Goal: Task Accomplishment & Management: Use online tool/utility

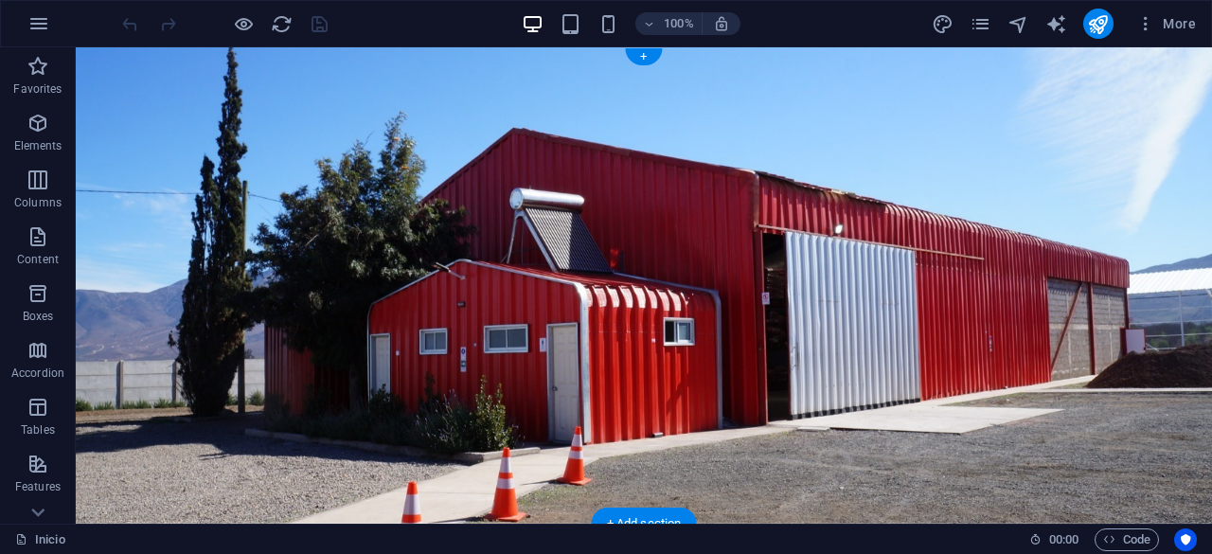
click at [647, 262] on figure at bounding box center [644, 285] width 1136 height 476
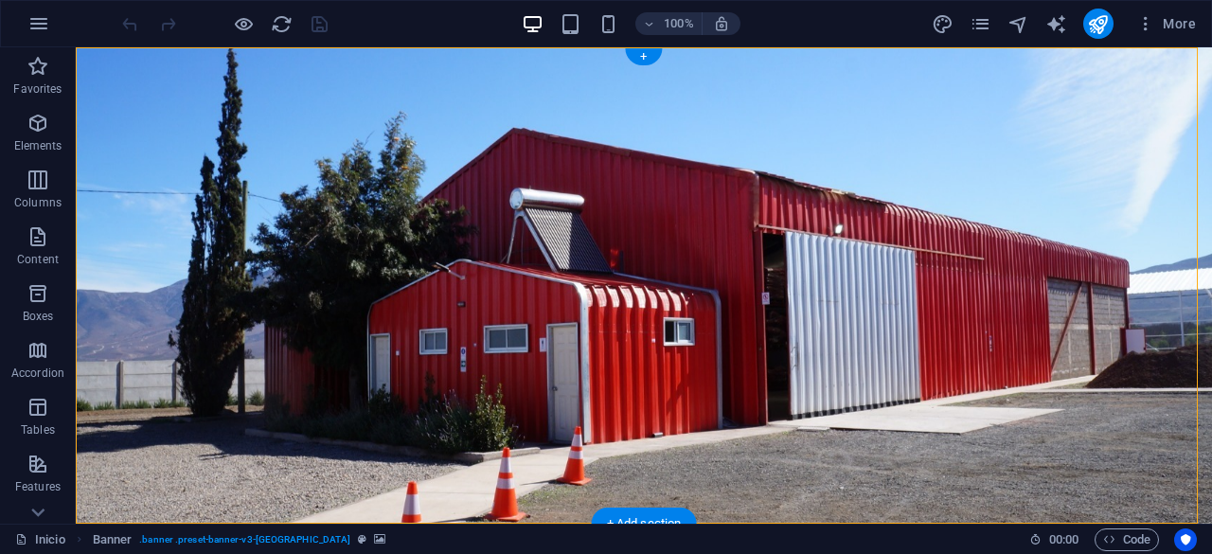
click at [488, 250] on figure at bounding box center [644, 285] width 1136 height 476
click at [488, 247] on figure at bounding box center [644, 285] width 1136 height 476
drag, startPoint x: 488, startPoint y: 247, endPoint x: 505, endPoint y: 406, distance: 159.9
click at [505, 406] on figure at bounding box center [644, 285] width 1136 height 476
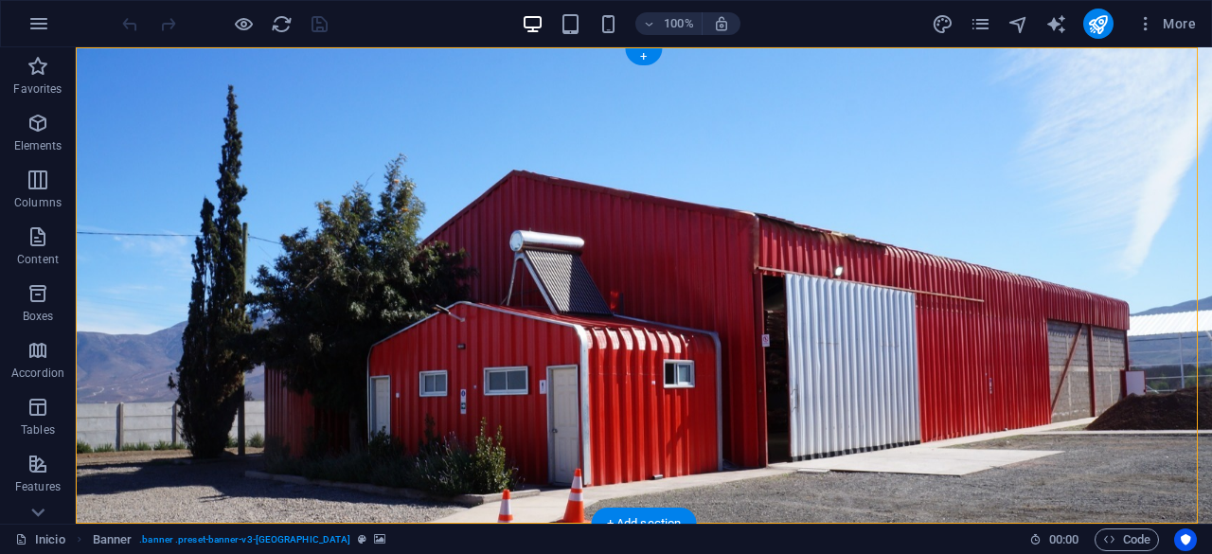
select select "vh"
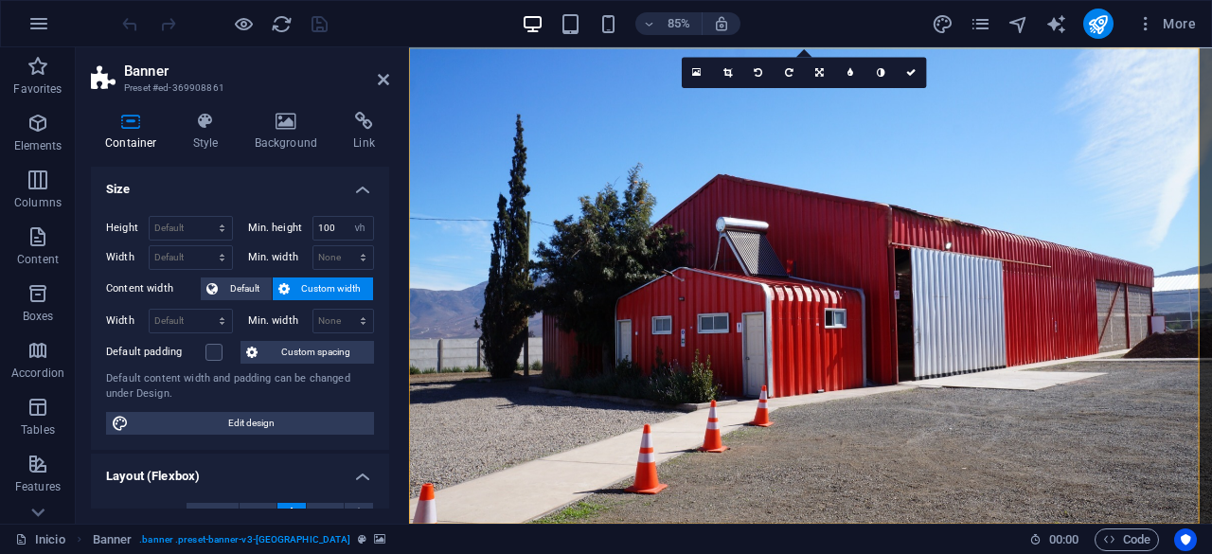
click at [791, 274] on figure at bounding box center [881, 327] width 945 height 560
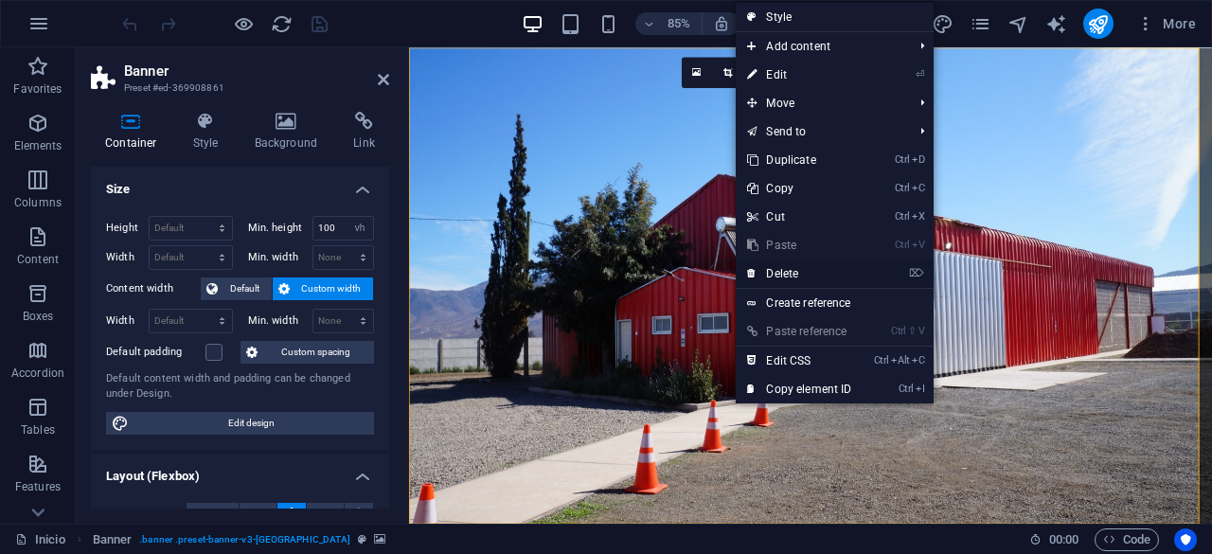
click at [752, 264] on icon at bounding box center [751, 273] width 9 height 28
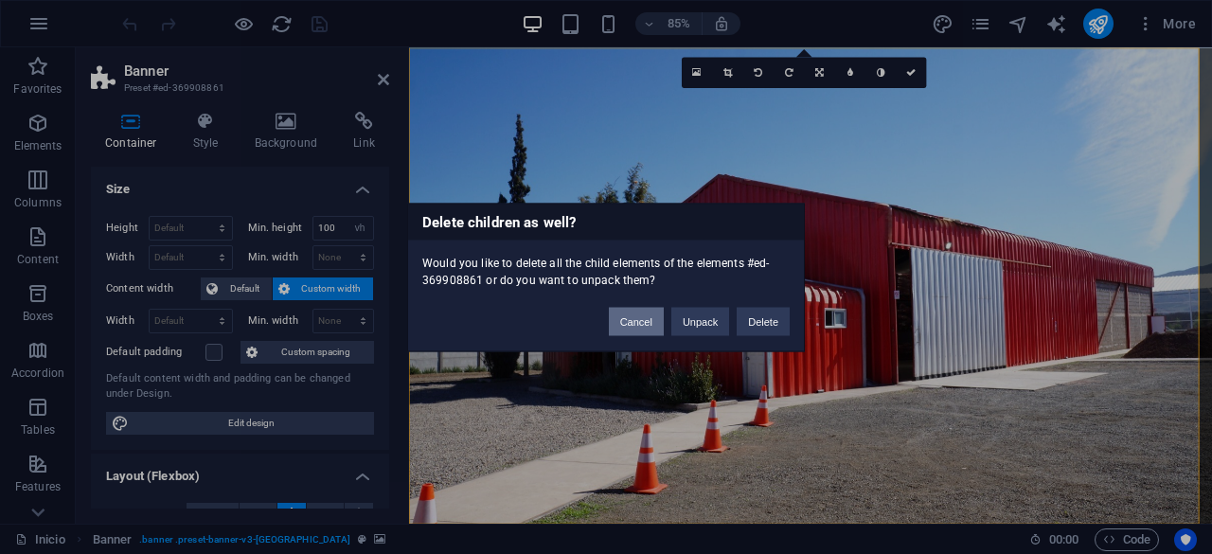
click at [644, 318] on button "Cancel" at bounding box center [636, 321] width 55 height 28
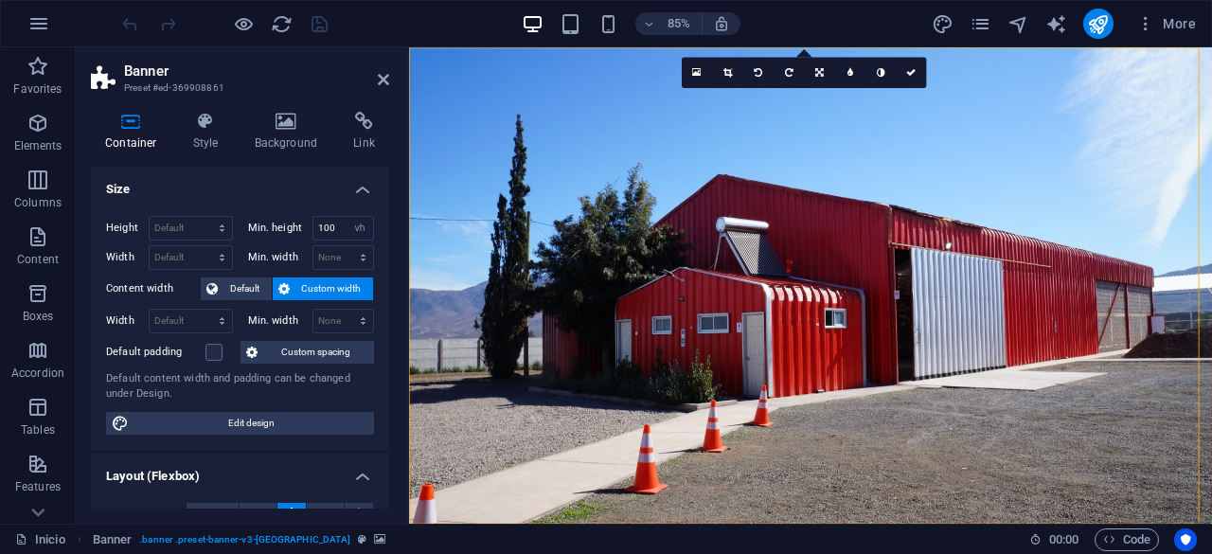
click at [952, 38] on div "More" at bounding box center [1067, 24] width 272 height 30
click at [951, 27] on icon "design" at bounding box center [942, 24] width 22 height 22
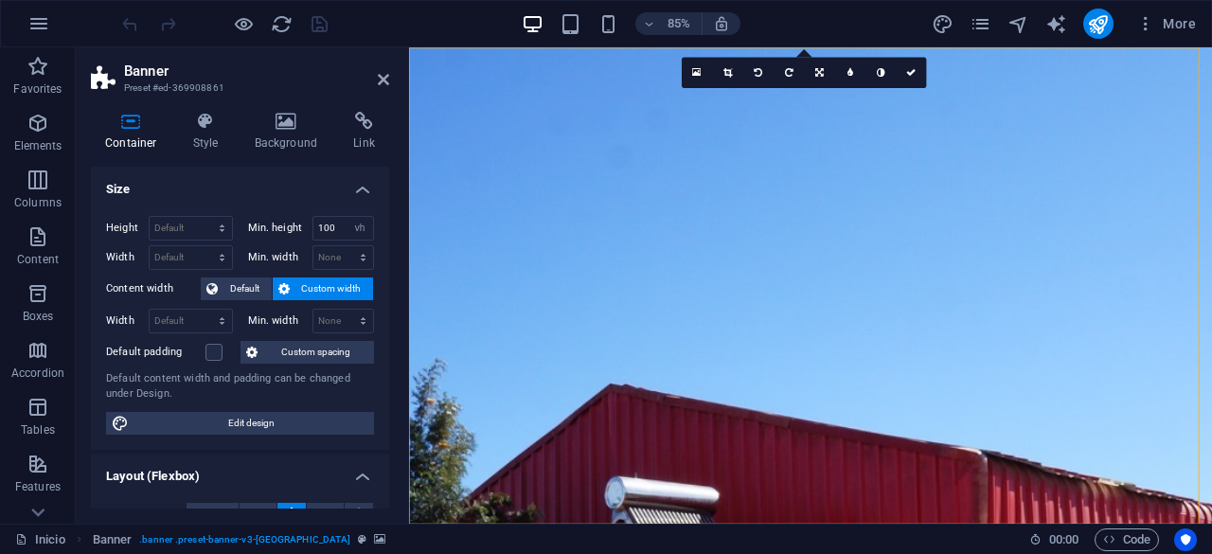
select select "px"
select select "300"
select select "px"
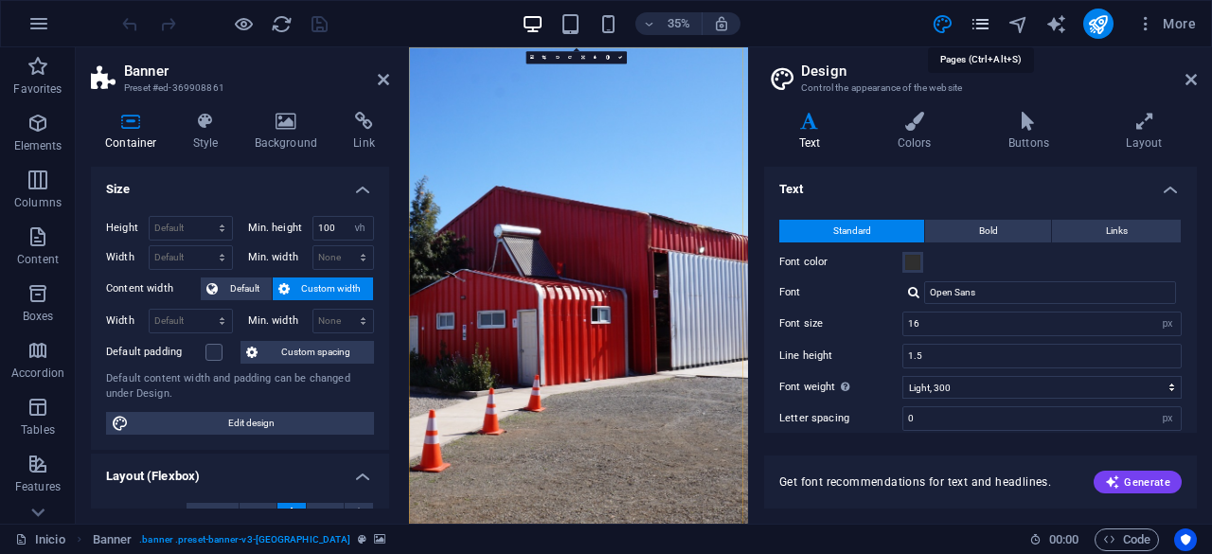
click at [982, 14] on icon "pages" at bounding box center [980, 24] width 22 height 22
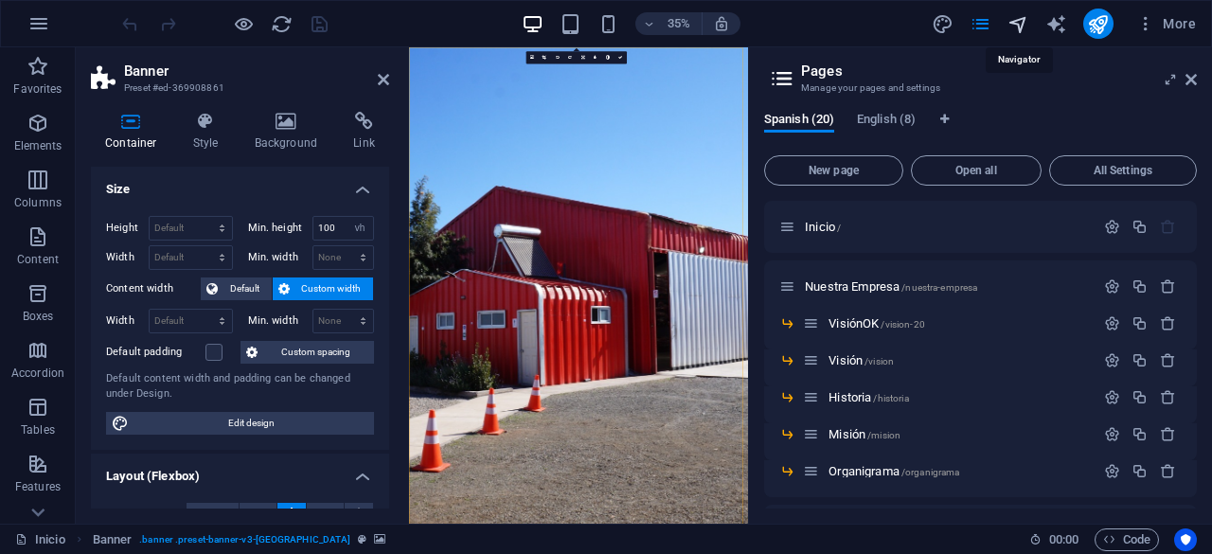
click at [1022, 27] on icon "navigator" at bounding box center [1018, 24] width 22 height 22
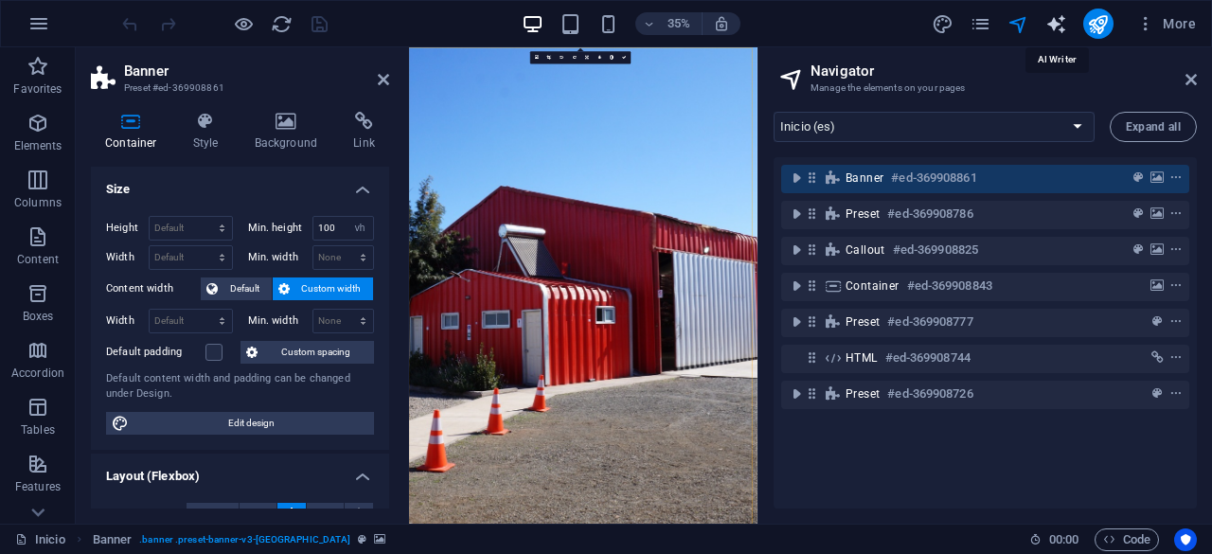
click at [1051, 20] on icon "text_generator" at bounding box center [1056, 24] width 22 height 22
select select "English"
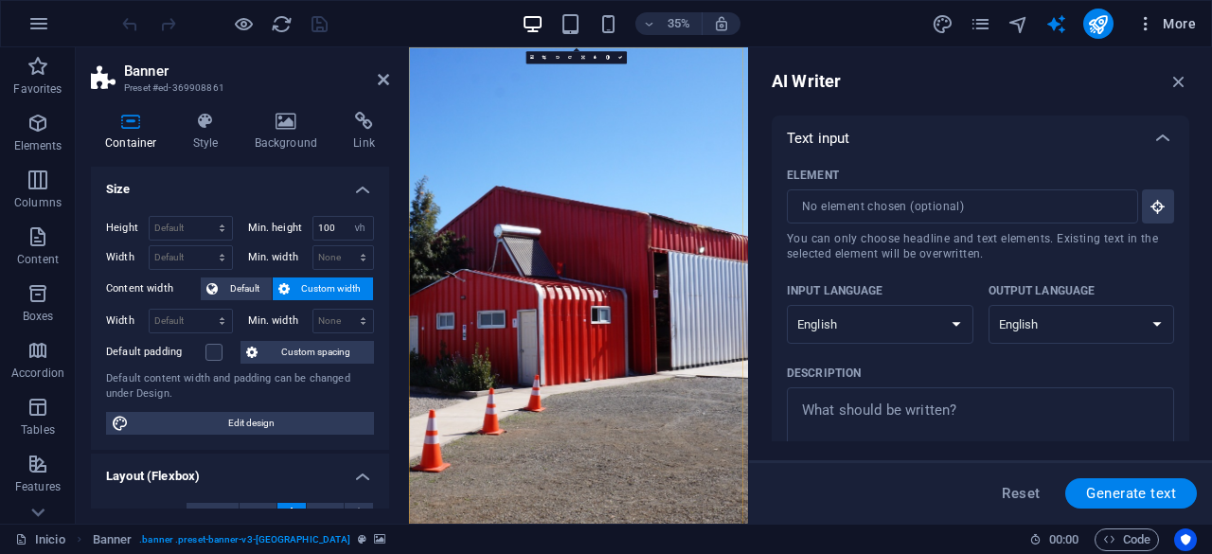
click at [1160, 27] on span "More" at bounding box center [1166, 23] width 60 height 19
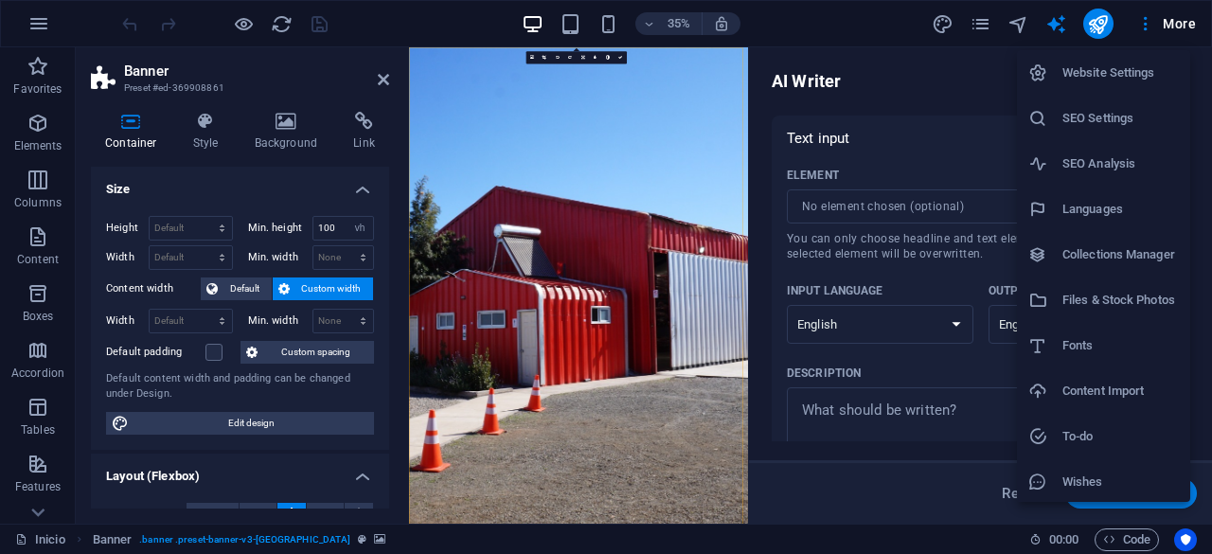
click at [239, 24] on div at bounding box center [606, 277] width 1212 height 554
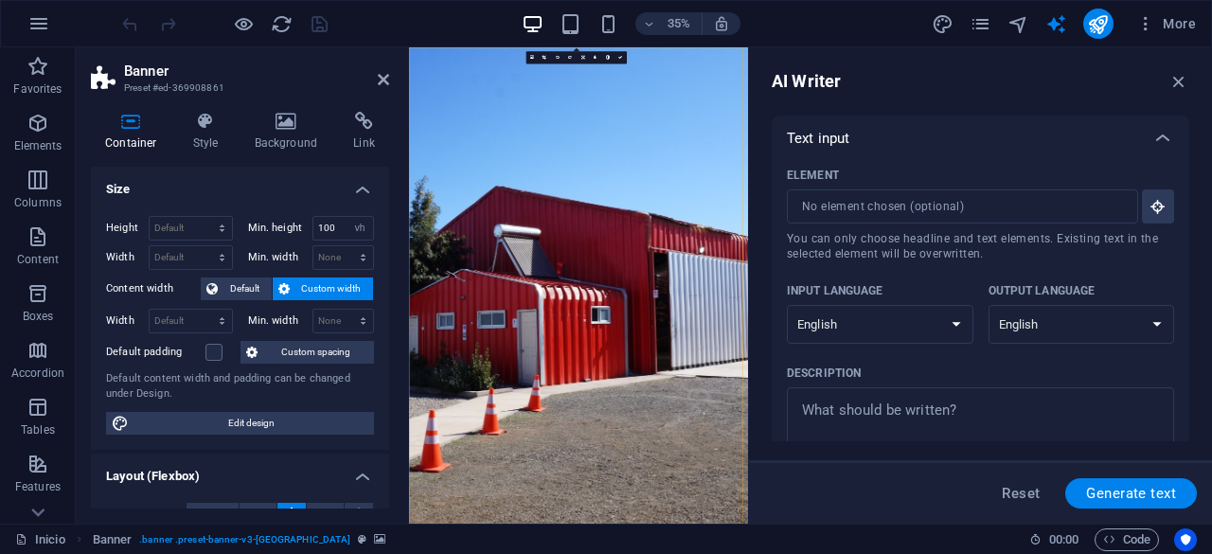
click at [256, 14] on div at bounding box center [224, 24] width 212 height 30
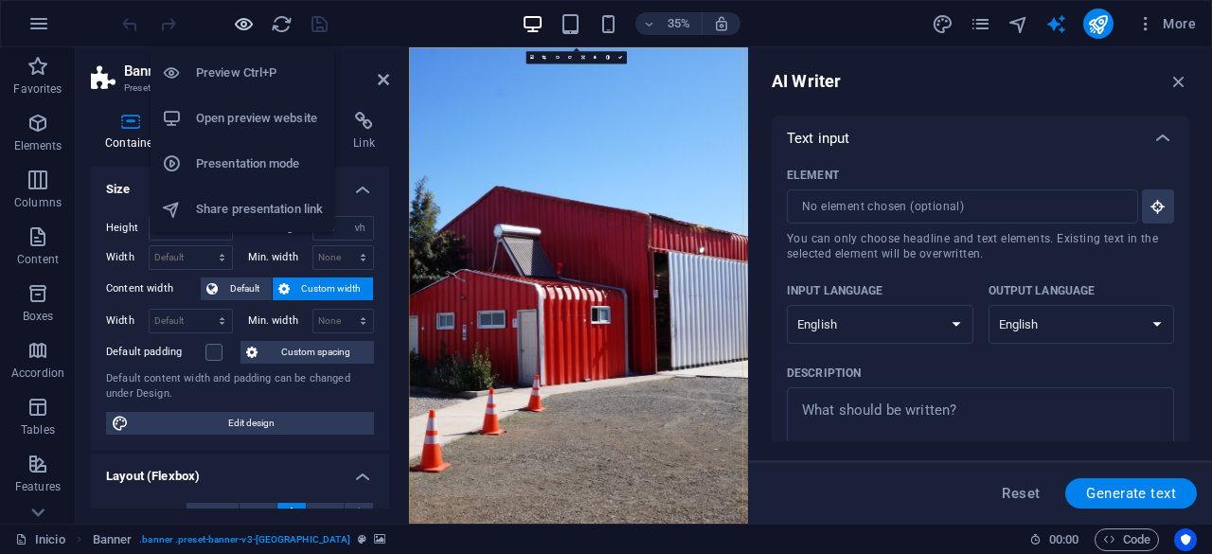
click at [243, 29] on icon "button" at bounding box center [244, 24] width 22 height 22
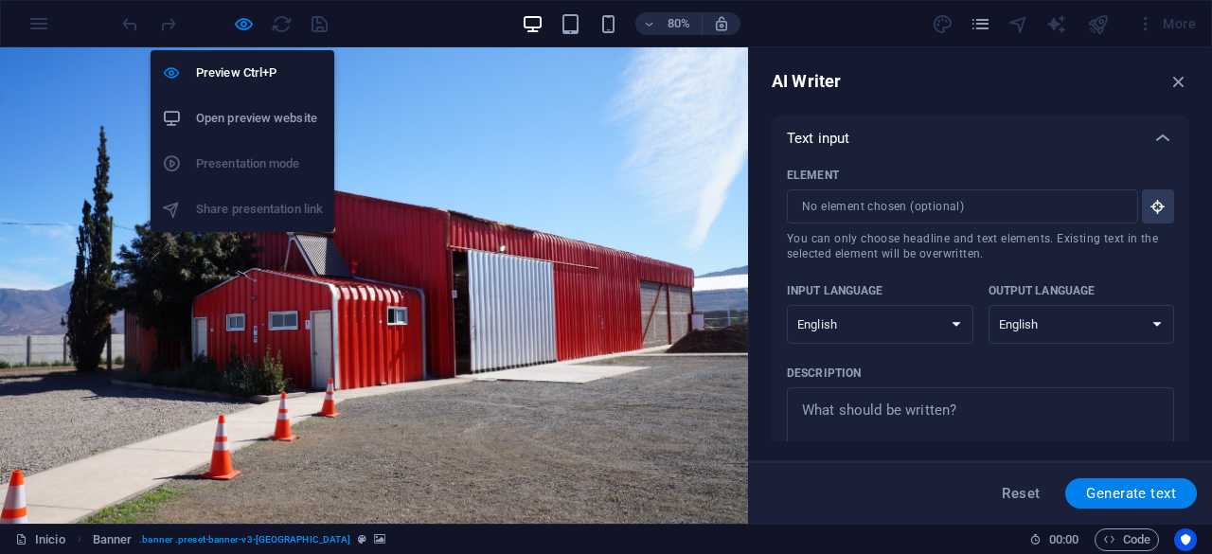
click at [229, 102] on li "Open preview website" at bounding box center [242, 118] width 184 height 45
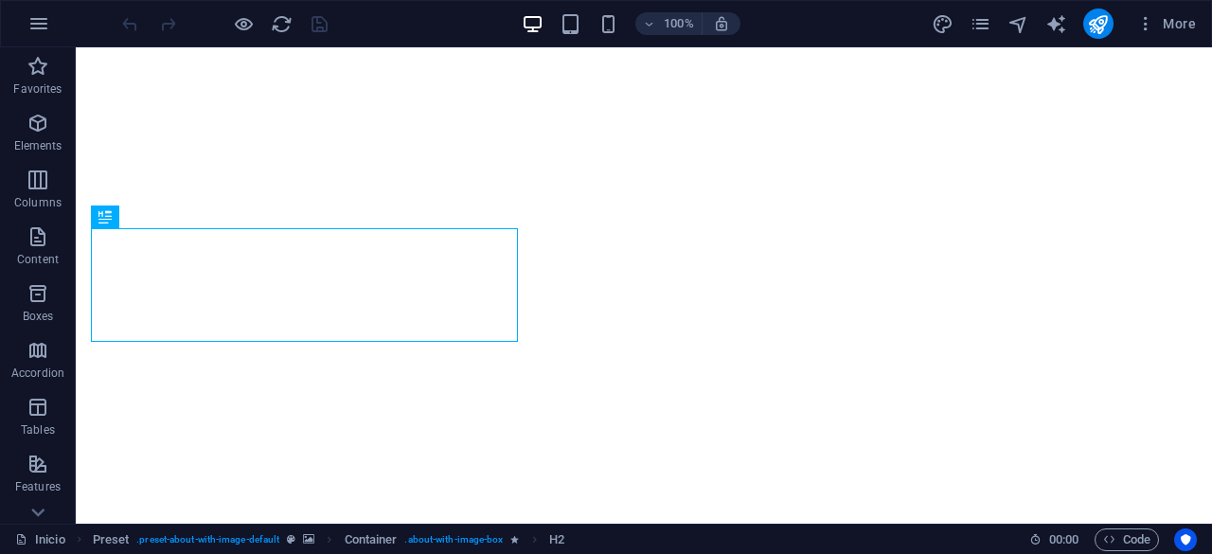
scroll to position [386, 0]
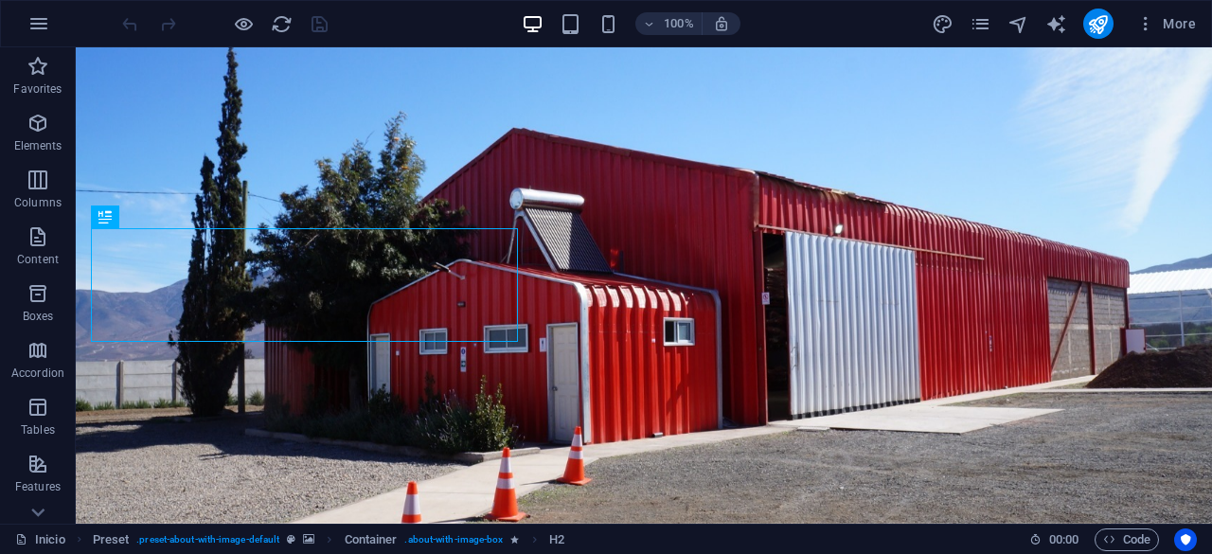
scroll to position [386, 0]
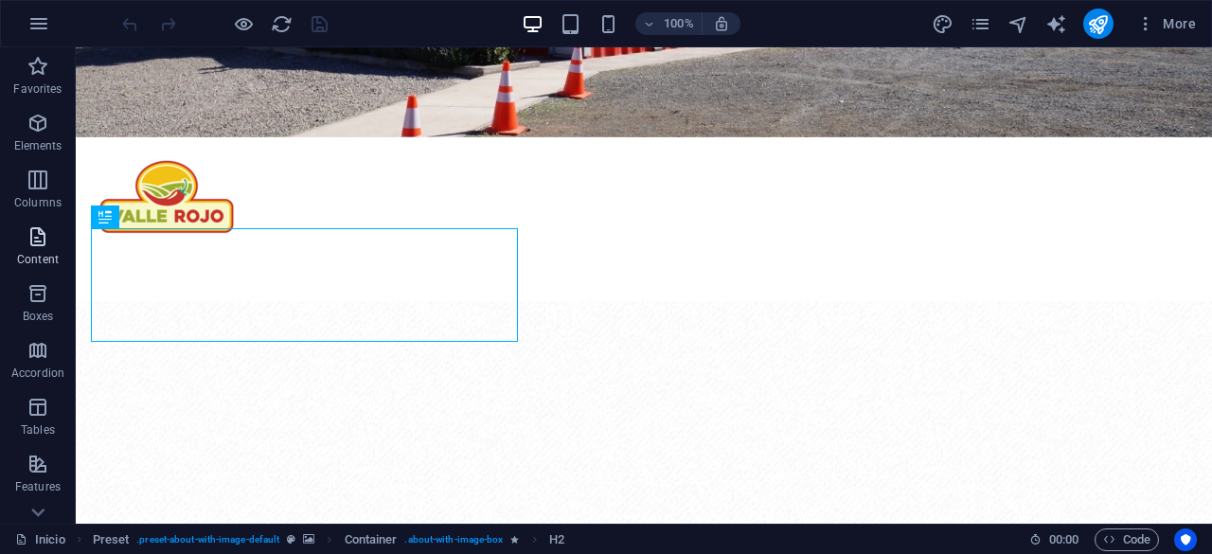
click at [41, 248] on span "Content" at bounding box center [38, 247] width 76 height 45
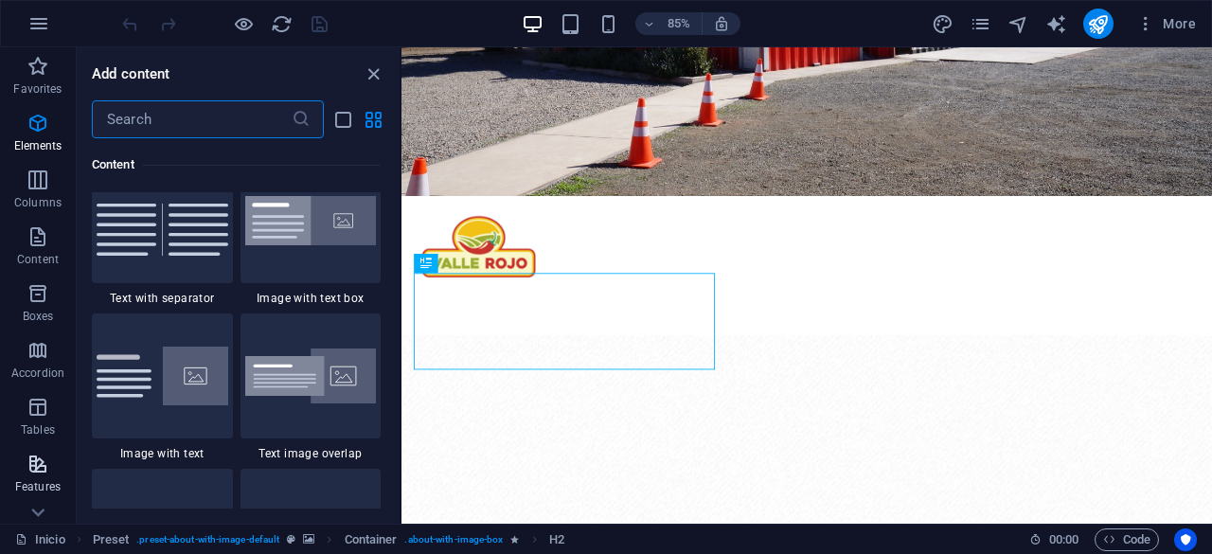
scroll to position [3596, 0]
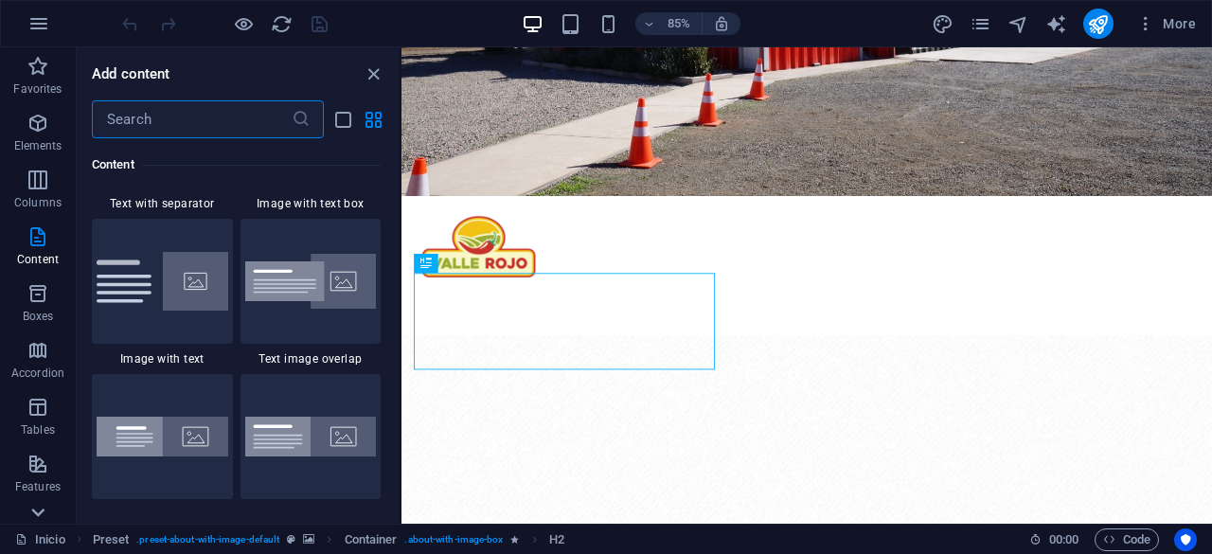
click at [32, 511] on icon at bounding box center [38, 512] width 27 height 27
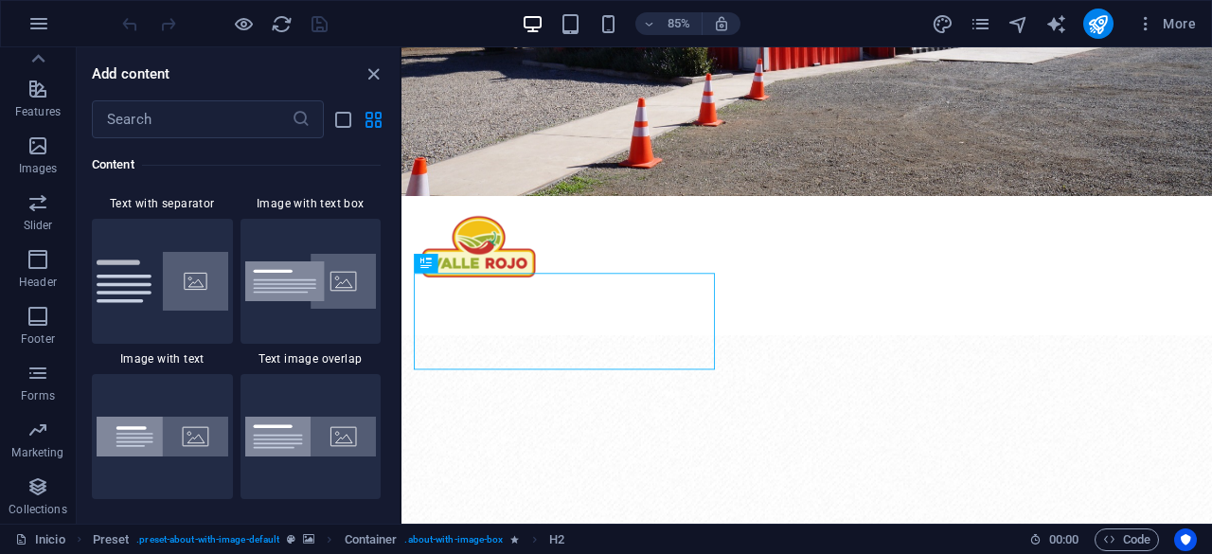
click at [32, 511] on p "Collections" at bounding box center [38, 509] width 58 height 15
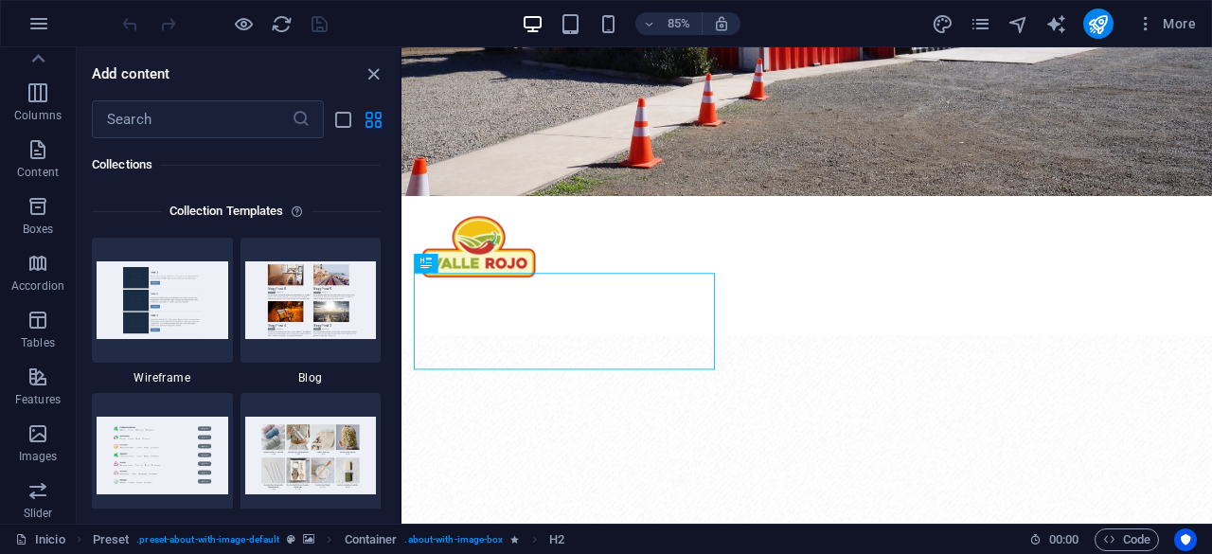
scroll to position [0, 0]
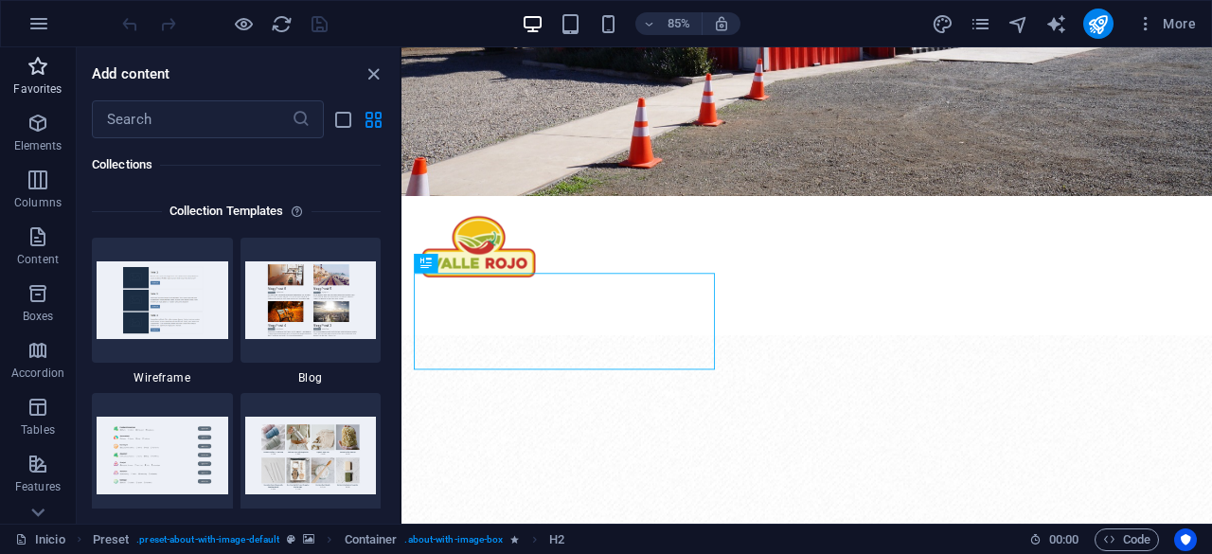
click at [47, 65] on icon "button" at bounding box center [38, 66] width 23 height 23
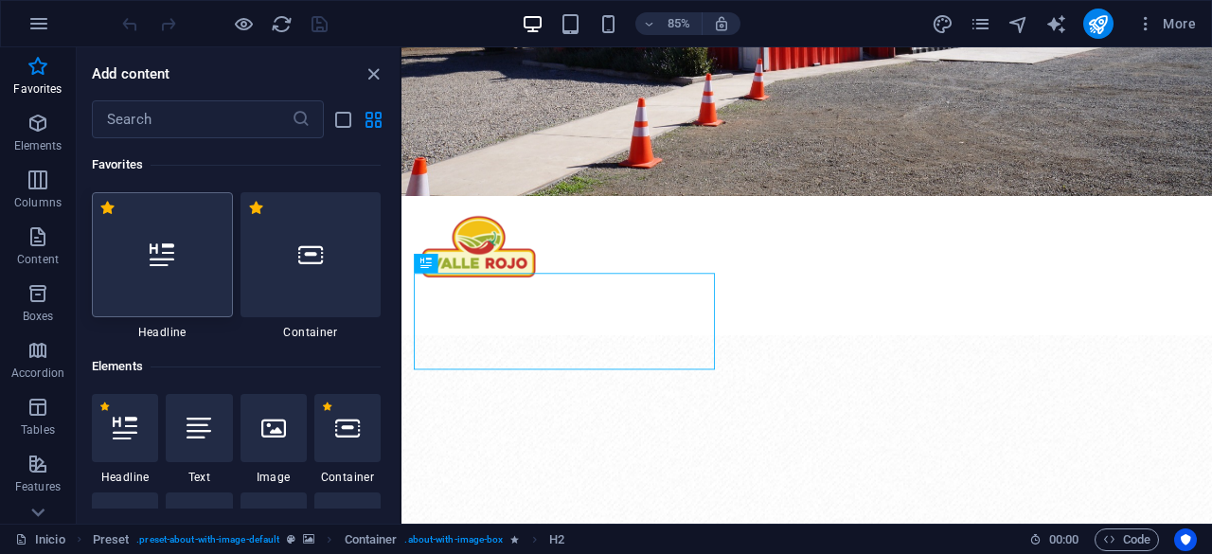
click at [184, 262] on div at bounding box center [162, 254] width 141 height 125
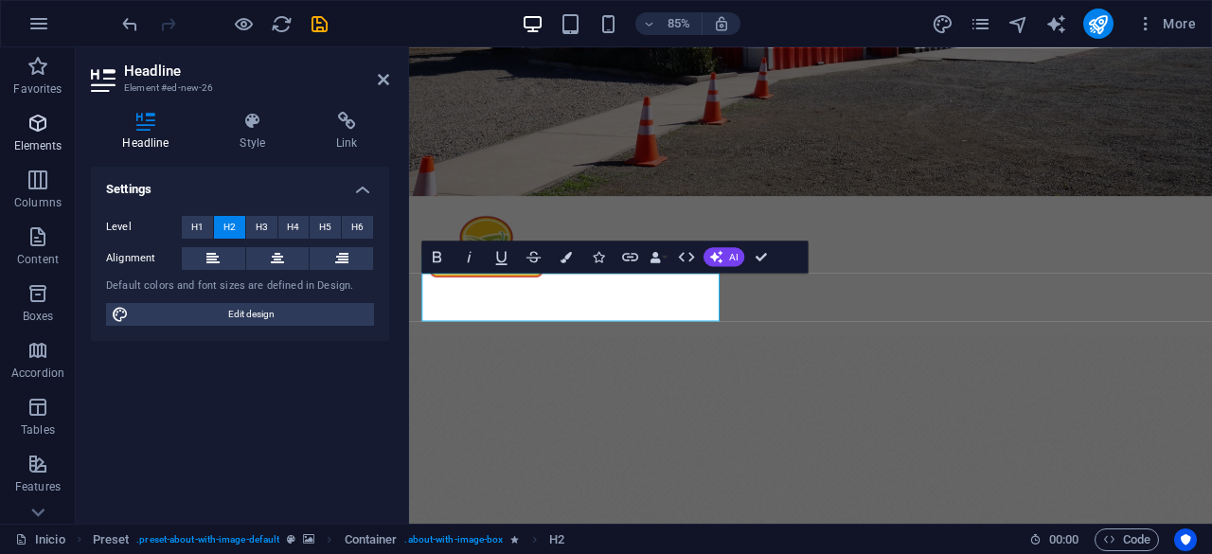
click at [28, 133] on icon "button" at bounding box center [38, 123] width 23 height 23
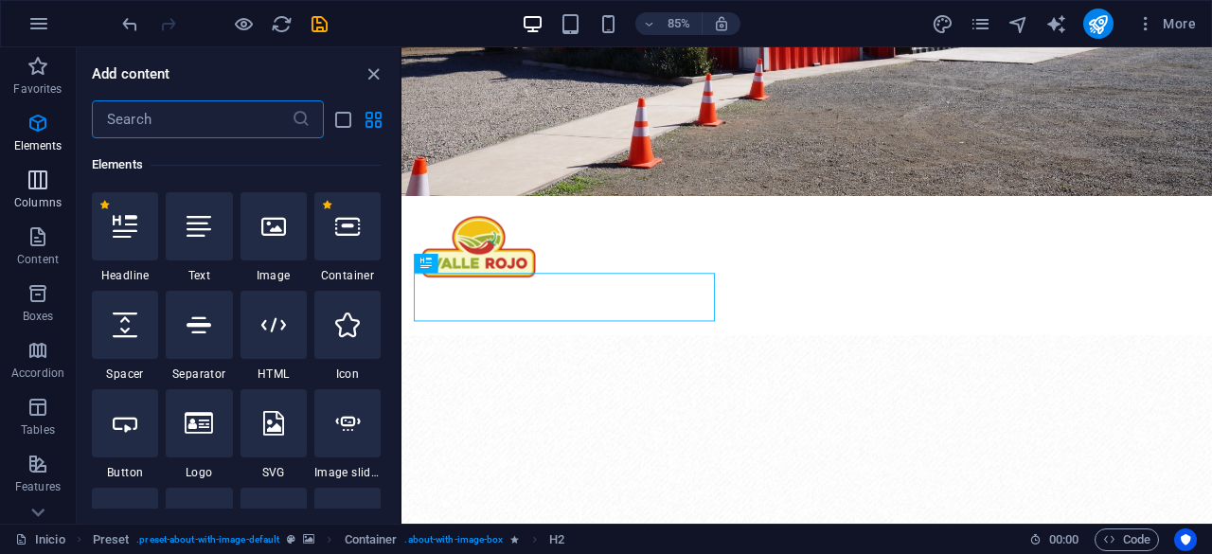
click at [64, 206] on span "Columns" at bounding box center [38, 190] width 76 height 45
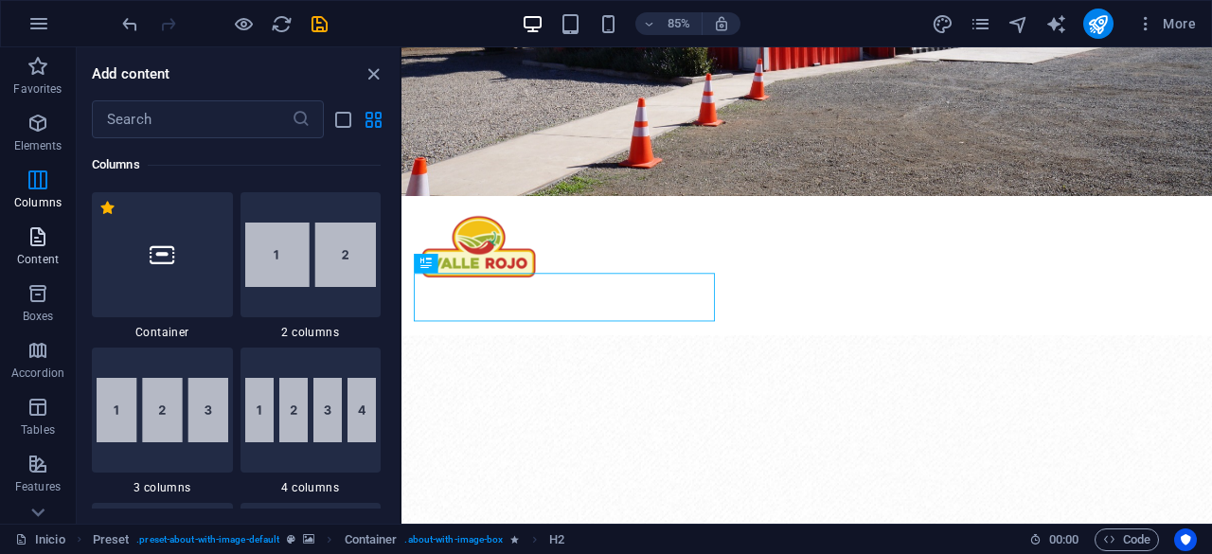
click at [53, 228] on span "Content" at bounding box center [38, 247] width 76 height 45
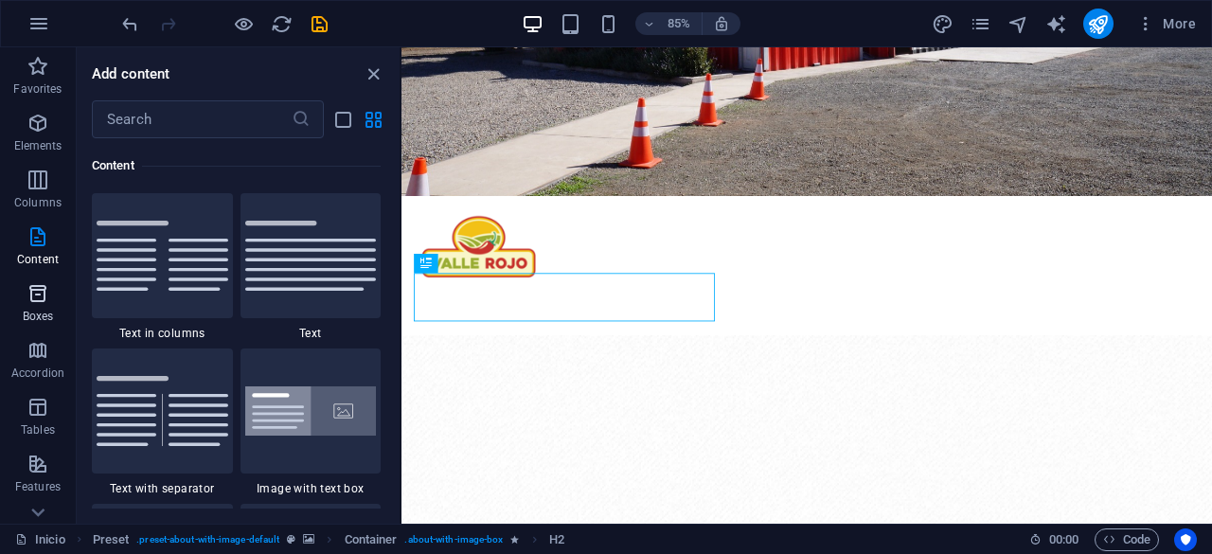
click at [47, 275] on button "Boxes" at bounding box center [38, 302] width 76 height 57
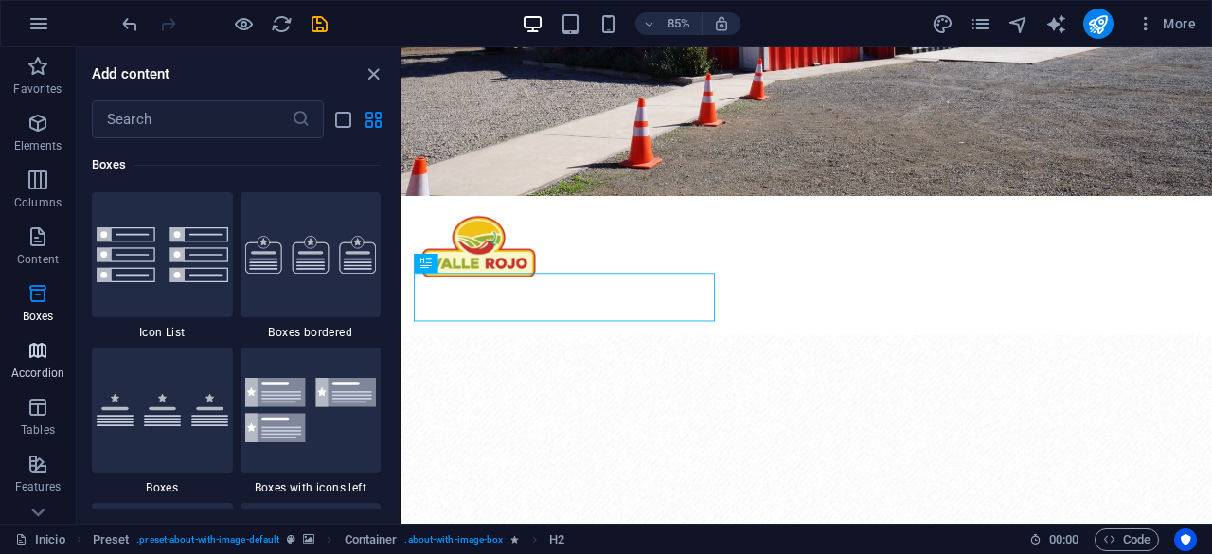
click at [39, 339] on icon "button" at bounding box center [38, 350] width 23 height 23
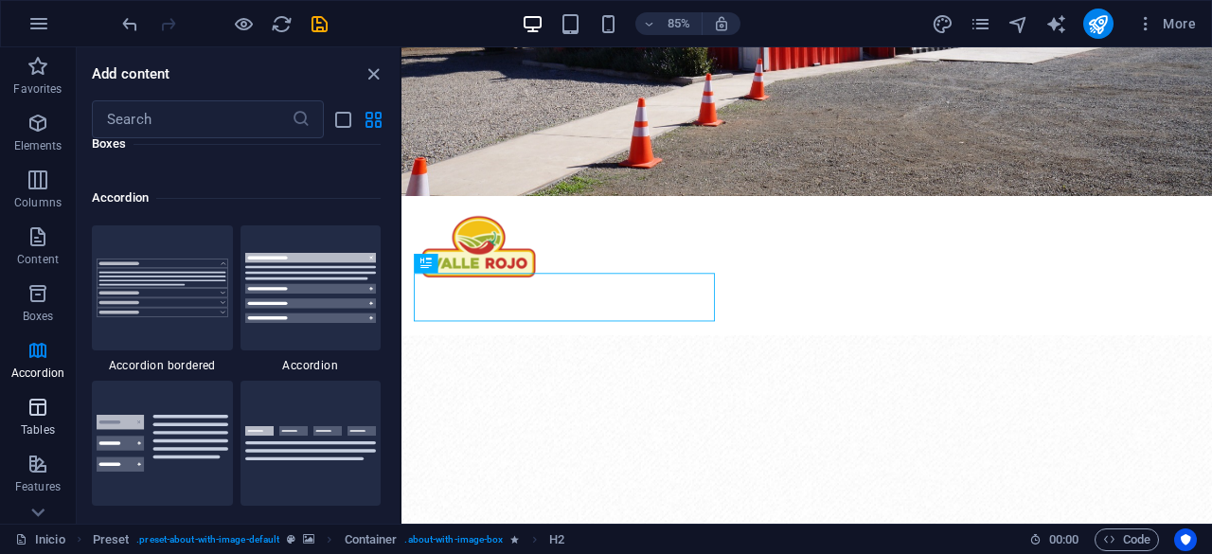
scroll to position [6044, 0]
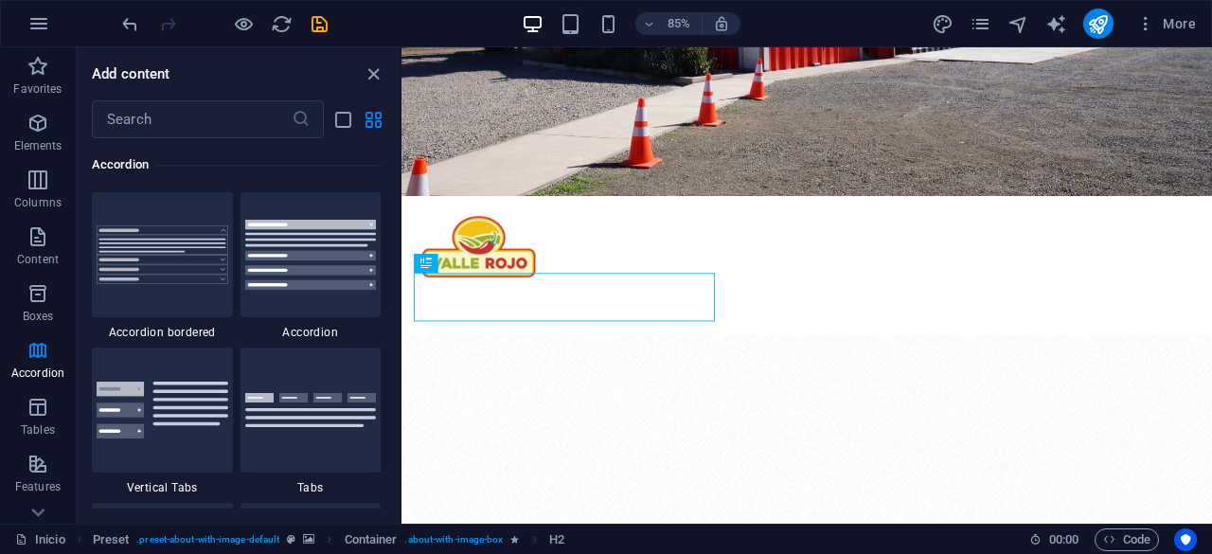
click at [67, 542] on div "Inicio Preset . preset-about-with-image-default Container . about-with-image-bo…" at bounding box center [514, 539] width 999 height 23
click at [80, 537] on icon at bounding box center [79, 539] width 12 height 12
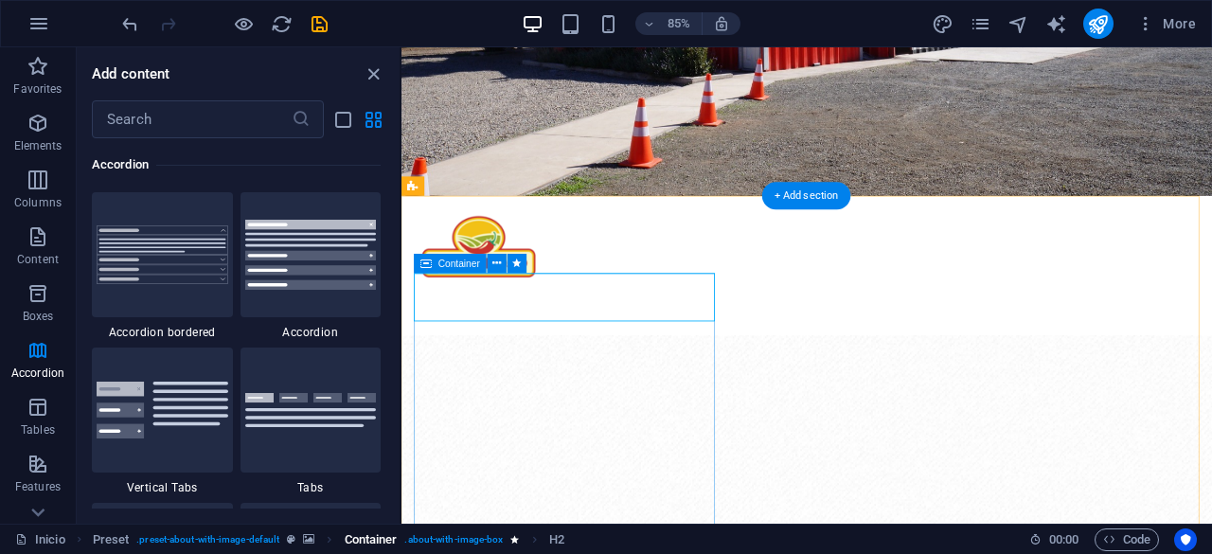
click at [454, 537] on span ". about-with-image-box" at bounding box center [453, 539] width 98 height 23
click at [476, 537] on span ". about-with-image-box" at bounding box center [453, 539] width 98 height 23
click at [349, 540] on span "Container" at bounding box center [371, 539] width 53 height 23
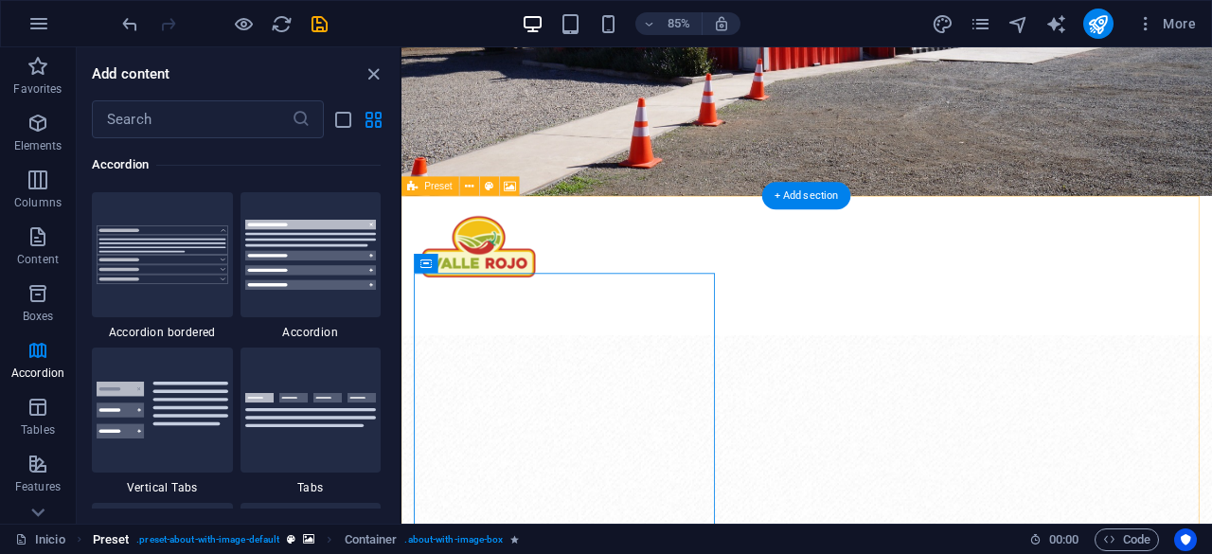
click at [265, 536] on span ". preset-about-with-image-default" at bounding box center [207, 539] width 143 height 23
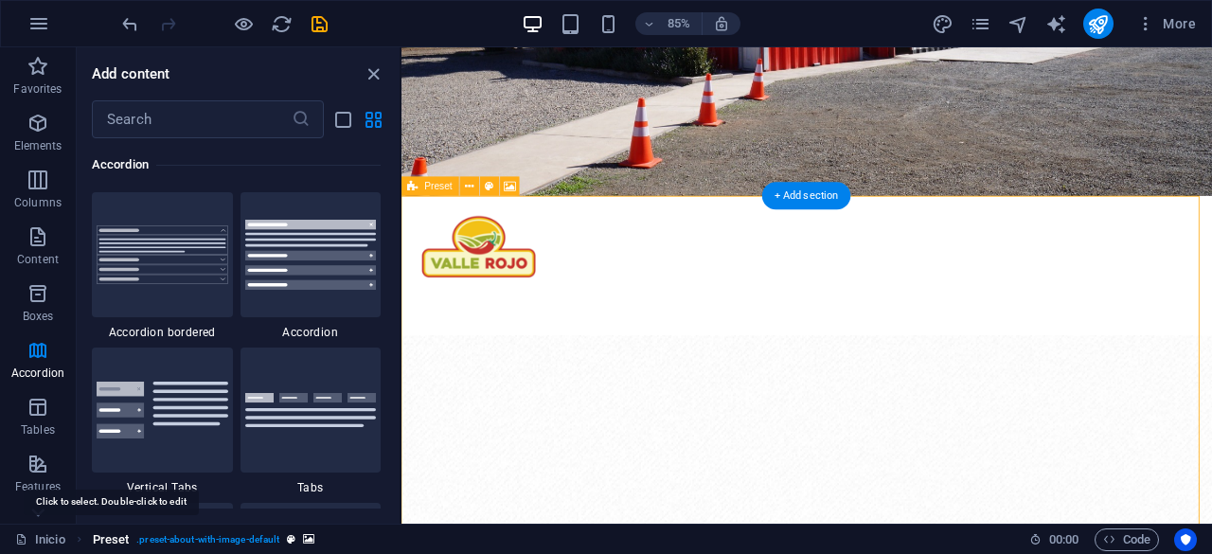
click at [117, 544] on span "Preset" at bounding box center [111, 539] width 37 height 23
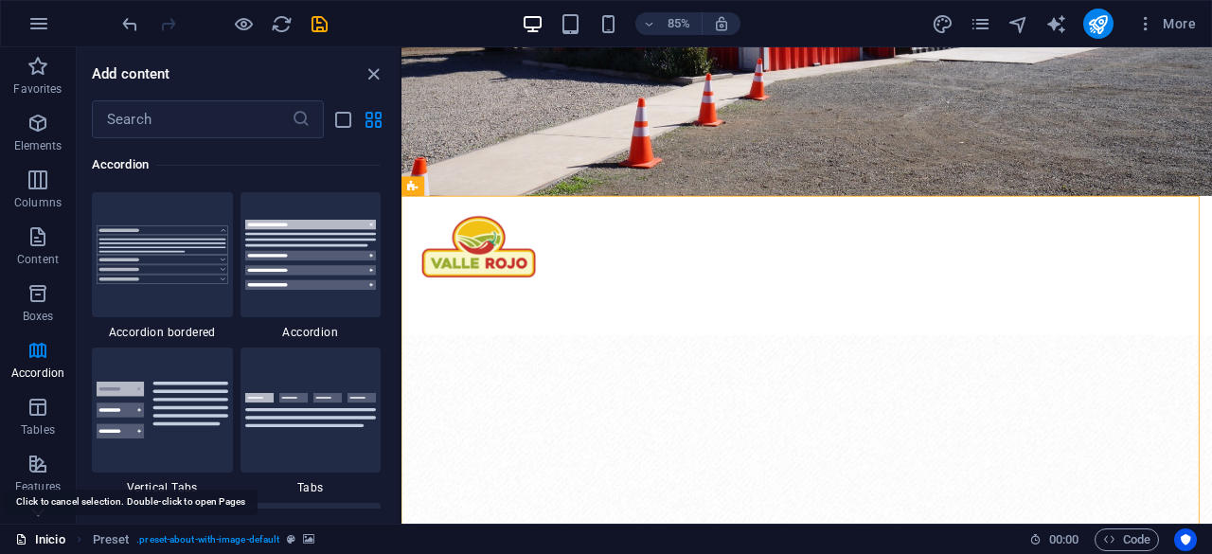
click at [41, 542] on link "Inicio" at bounding box center [40, 539] width 50 height 23
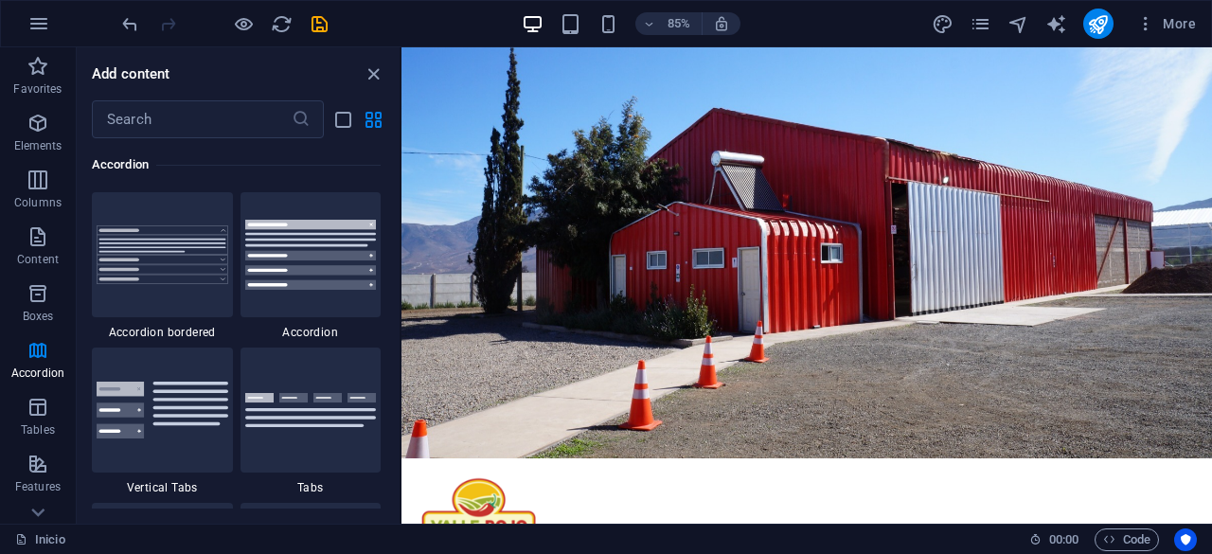
scroll to position [0, 0]
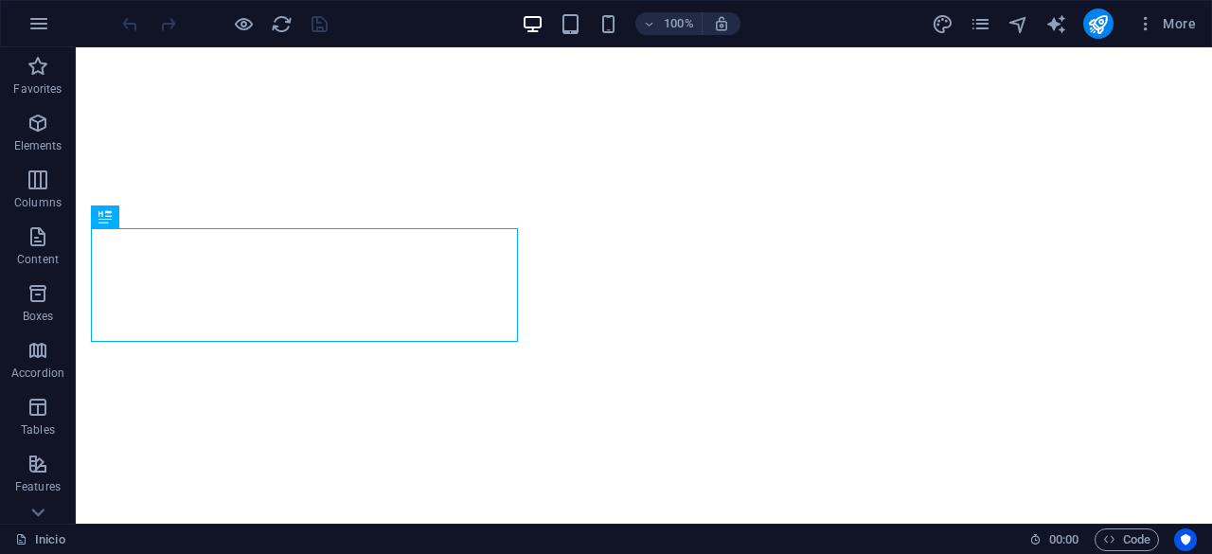
scroll to position [386, 0]
